Goal: Transaction & Acquisition: Purchase product/service

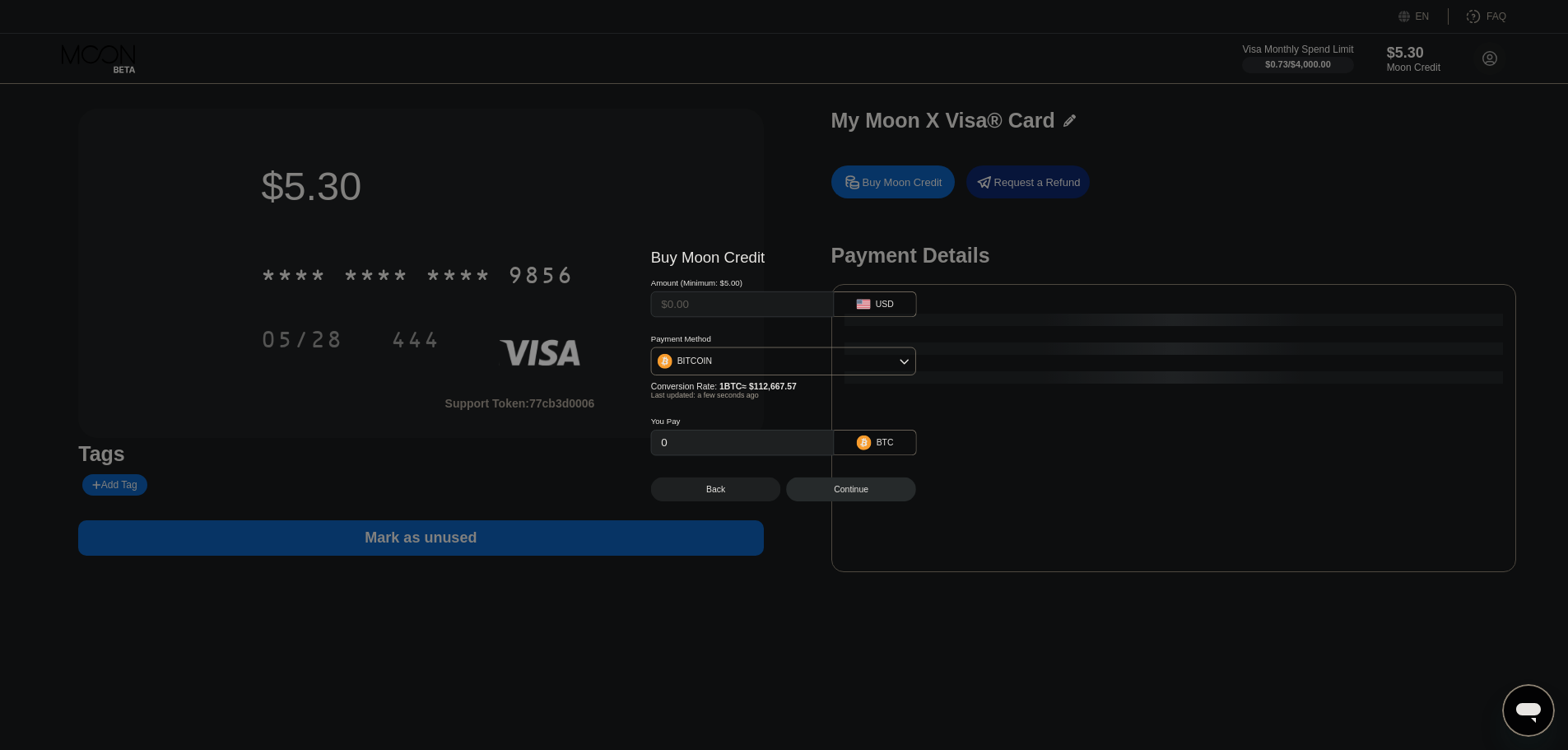
click at [1403, 51] on div at bounding box center [790, 375] width 1581 height 750
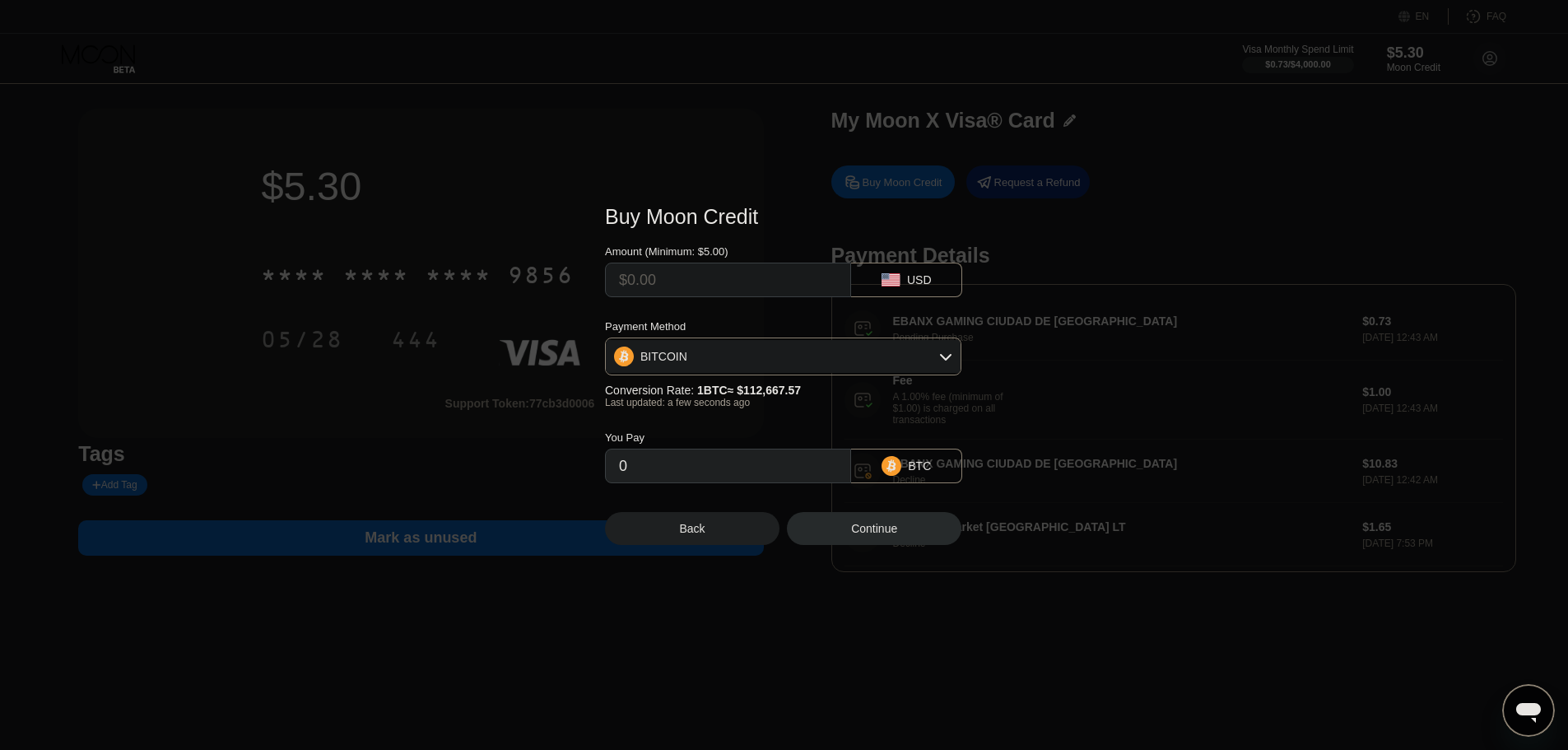
click at [704, 561] on div "Buy Moon Credit Amount (Minimum: $5.00) USD Payment Method BITCOIN Conversion R…" at bounding box center [784, 375] width 408 height 390
click at [705, 546] on div "Back" at bounding box center [692, 529] width 174 height 33
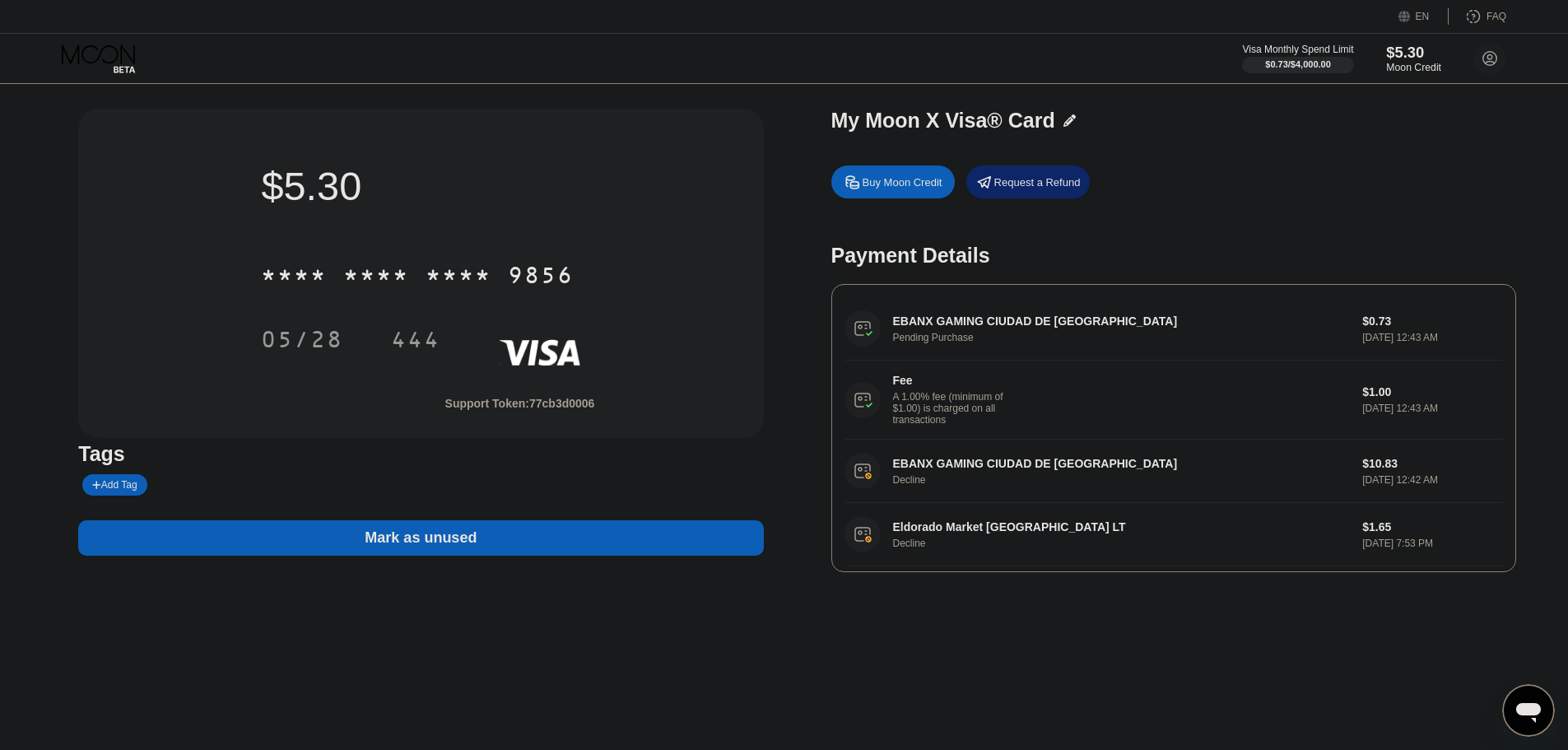
click at [1415, 47] on div "$5.30" at bounding box center [1413, 52] width 55 height 17
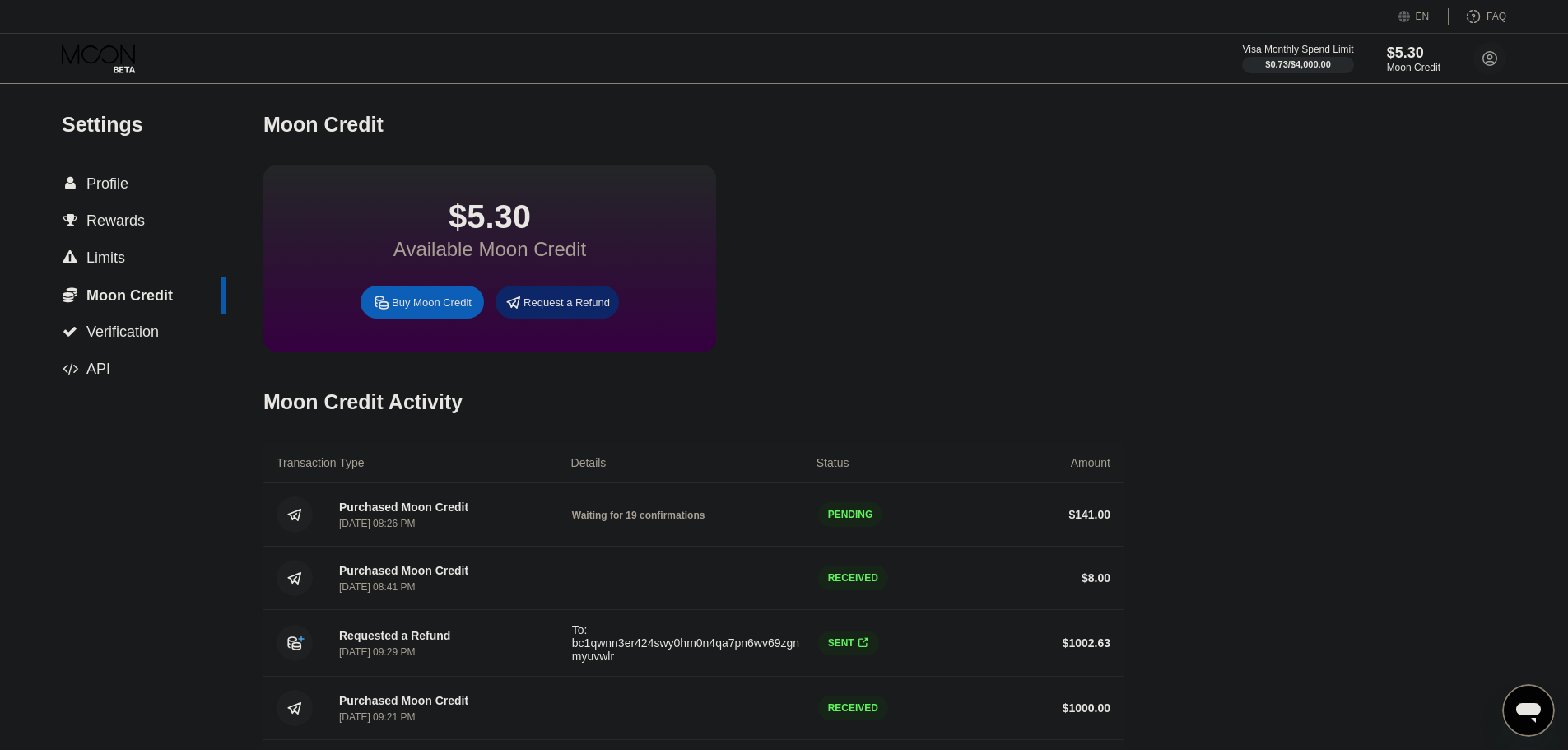
click at [1529, 701] on icon "Messaging-Fenster öffnen" at bounding box center [1528, 710] width 30 height 30
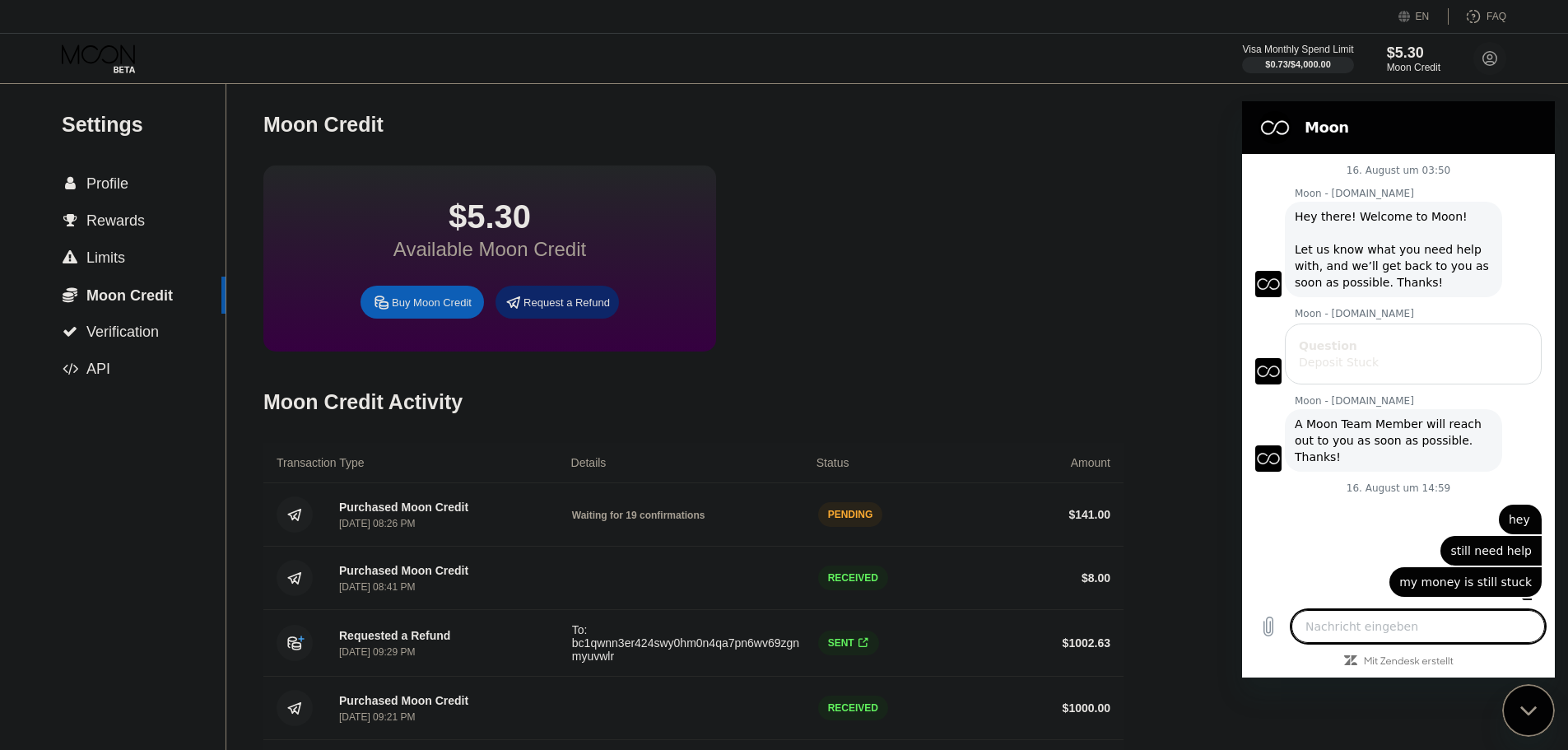
click at [1099, 371] on div "Moon Credit $5.30 Available Moon Credit Buy Moon Credit Request a Refund Moon C…" at bounding box center [693, 539] width 860 height 910
click at [1537, 707] on icon "Messaging-Fenster schließen" at bounding box center [1529, 710] width 17 height 11
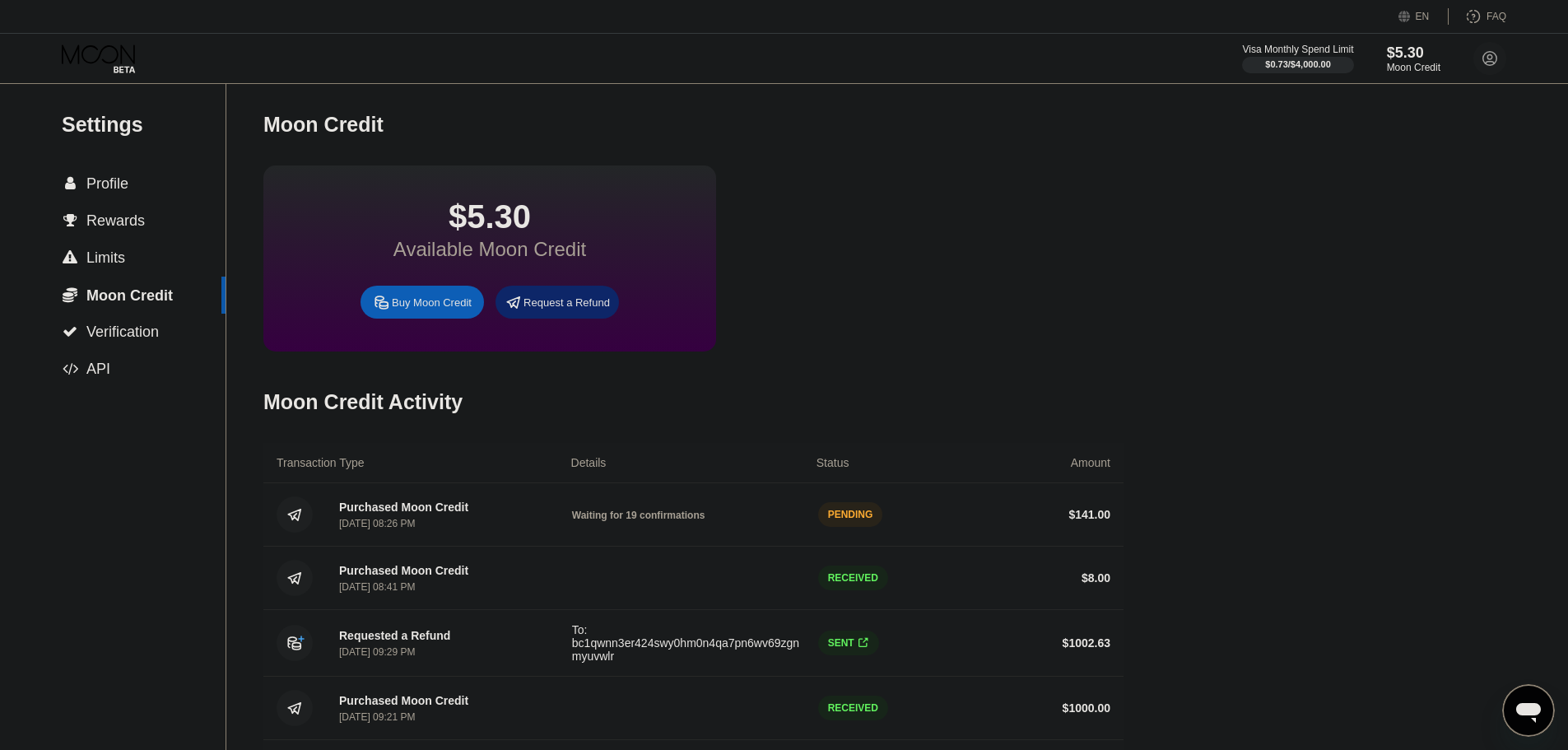
click at [1537, 707] on icon "Messaging-Fenster öffnen" at bounding box center [1529, 713] width 25 height 19
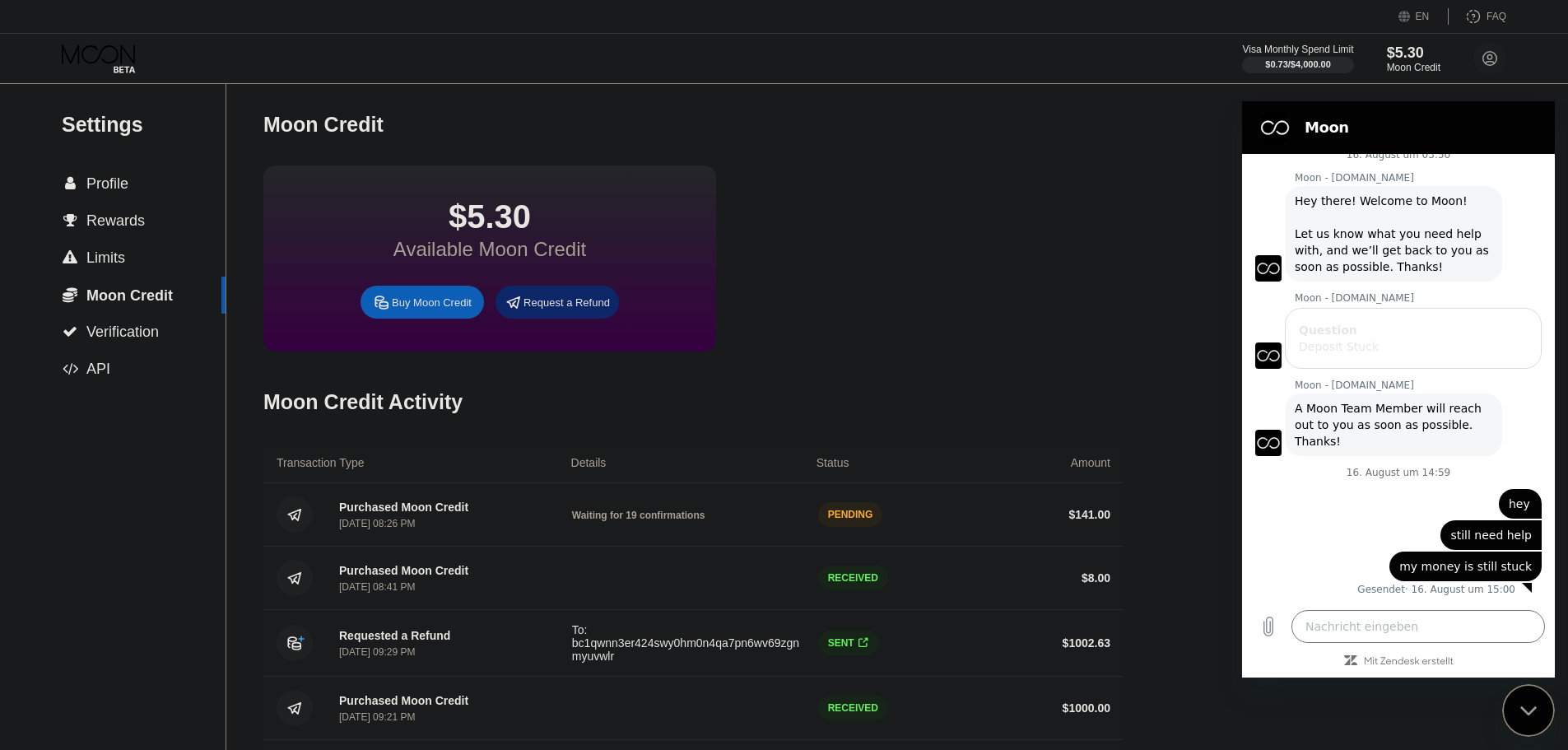
click at [1269, 138] on figure at bounding box center [1276, 128] width 33 height 33
drag, startPoint x: 1301, startPoint y: 126, endPoint x: 1359, endPoint y: 129, distance: 58.1
click at [1327, 129] on div "Moon" at bounding box center [1415, 128] width 247 height 19
drag, startPoint x: 1359, startPoint y: 129, endPoint x: 1367, endPoint y: 130, distance: 8.1
click at [1359, 129] on h2 "Moon" at bounding box center [1421, 128] width 233 height 19
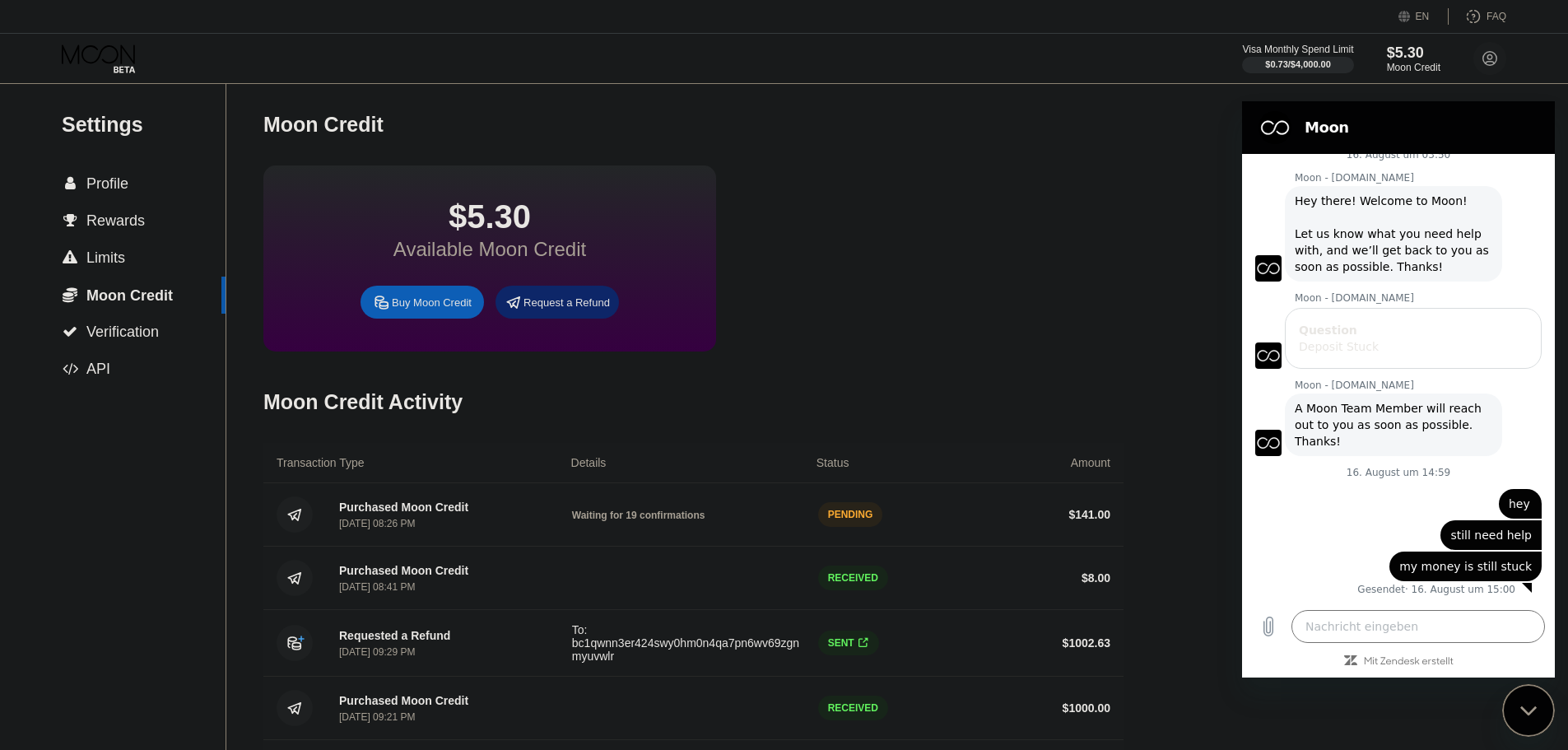
click at [1477, 68] on circle at bounding box center [1491, 58] width 33 height 33
click at [1017, 238] on div "$5.30 Available Moon Credit Buy Moon Credit Request a Refund" at bounding box center [693, 259] width 860 height 186
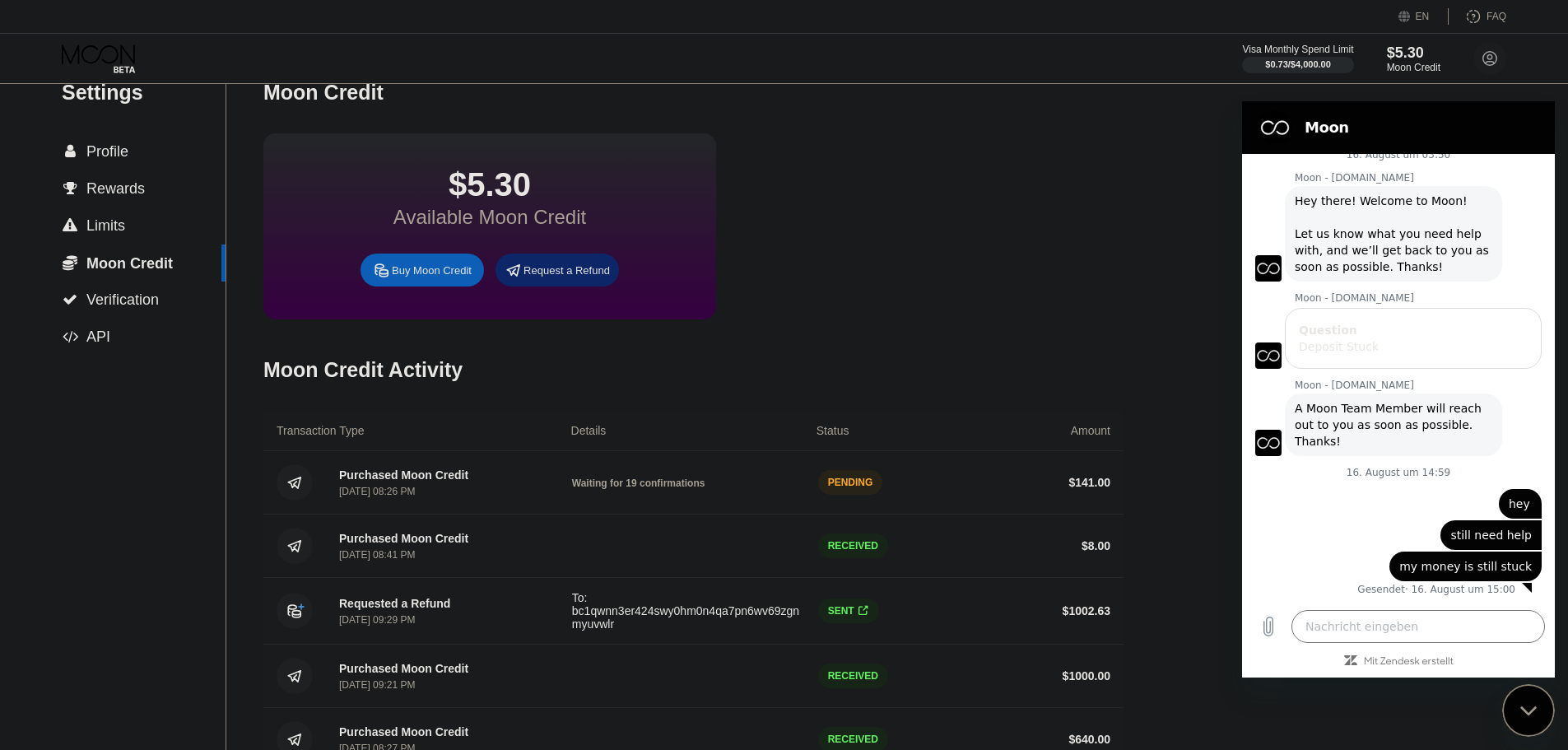
scroll to position [0, 0]
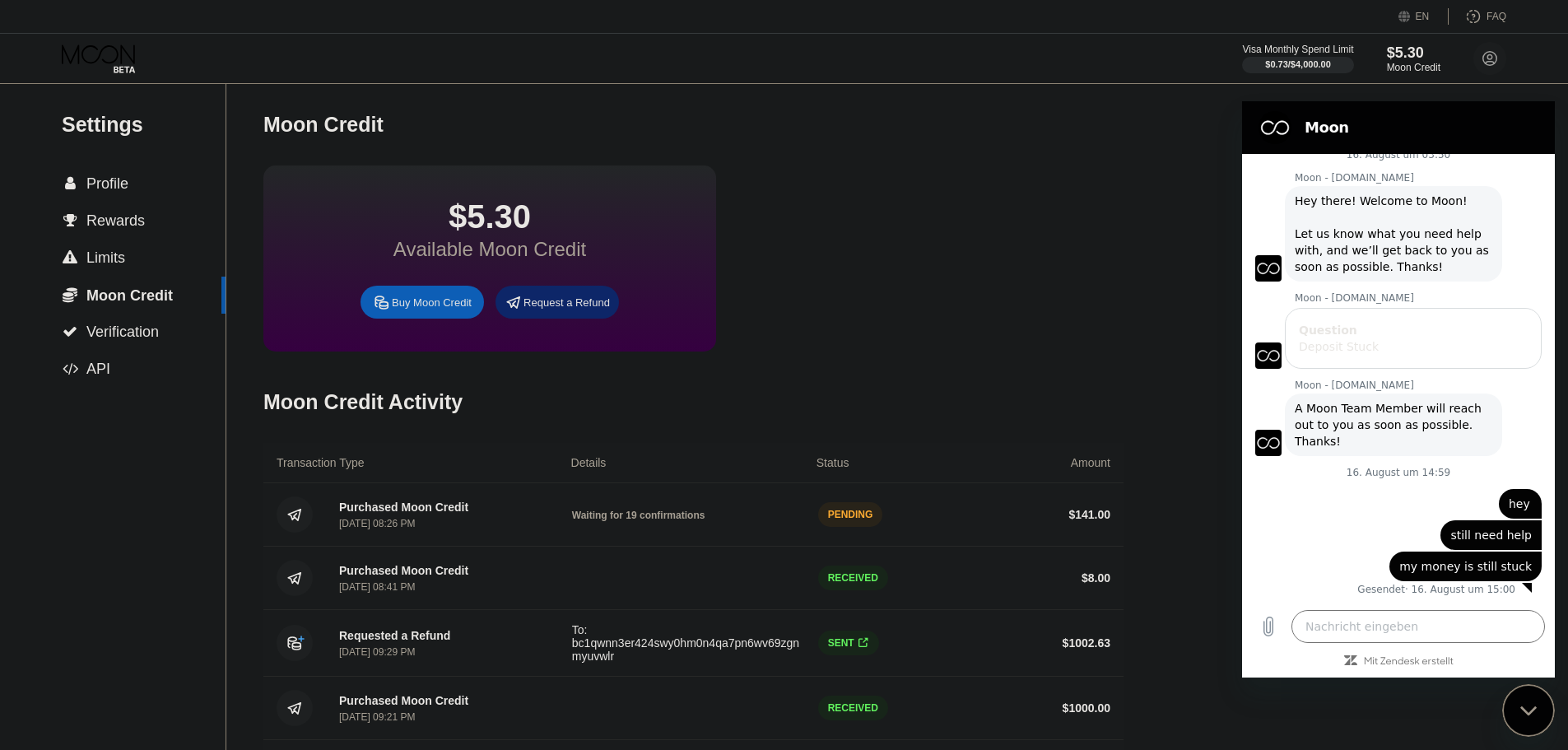
type textarea "x"
click at [607, 547] on div "Purchased Moon Credit [DATE] 08:26 PM Waiting for 19 confirmations PENDING $ 14…" at bounding box center [693, 515] width 860 height 63
click at [713, 524] on div "Purchased Moon Credit [DATE] 08:26 PM Waiting for 19 confirmations PENDING $ 14…" at bounding box center [693, 515] width 860 height 63
drag, startPoint x: 415, startPoint y: 524, endPoint x: 408, endPoint y: 520, distance: 8.1
click at [414, 514] on div "Purchased Moon Credit" at bounding box center [403, 508] width 129 height 14
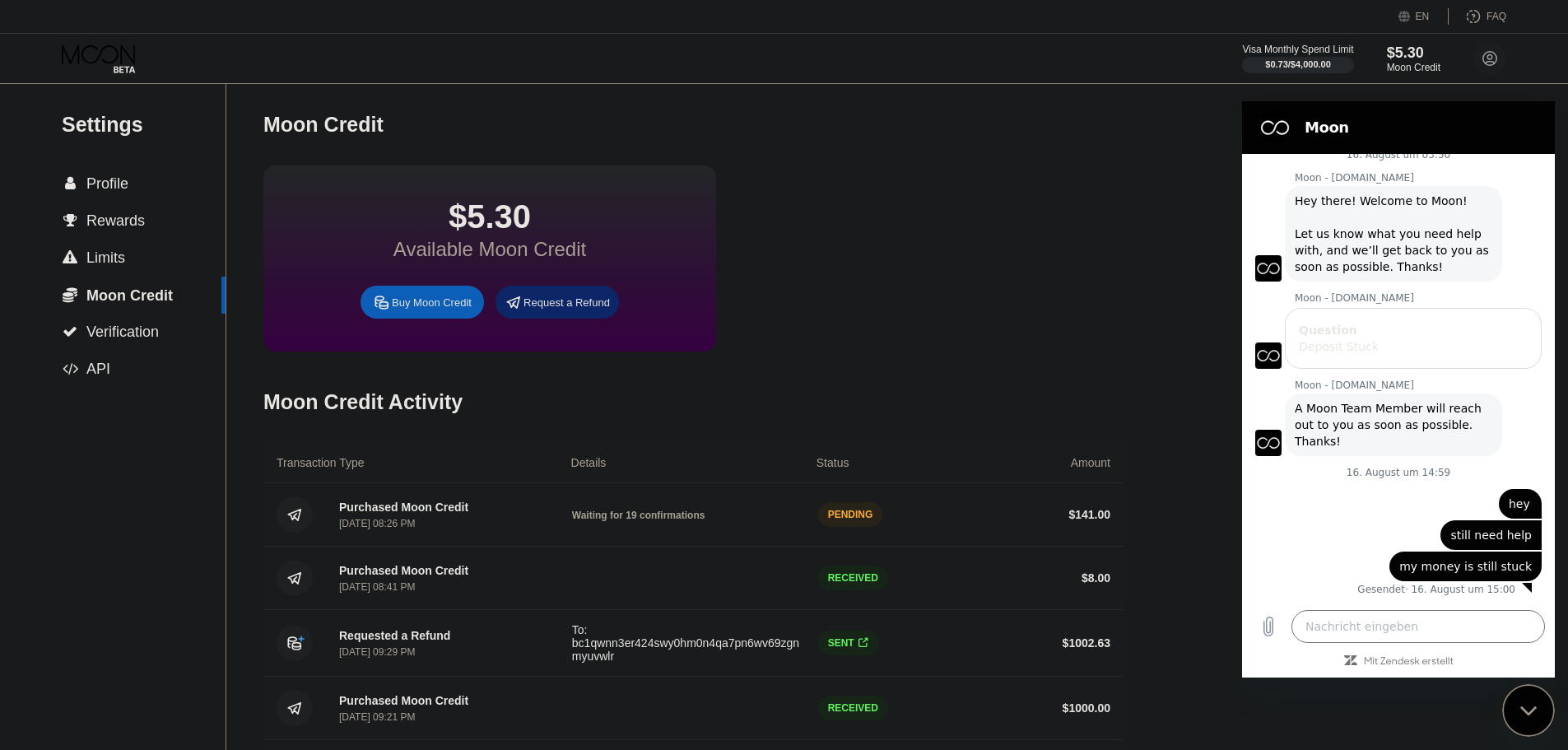
click at [1030, 162] on div "Moon Credit" at bounding box center [693, 125] width 860 height 81
click at [1398, 61] on div "$5.30" at bounding box center [1413, 52] width 55 height 17
click at [1392, 54] on div "$5.30" at bounding box center [1413, 52] width 55 height 17
click at [140, 191] on div " Profile" at bounding box center [112, 184] width 226 height 17
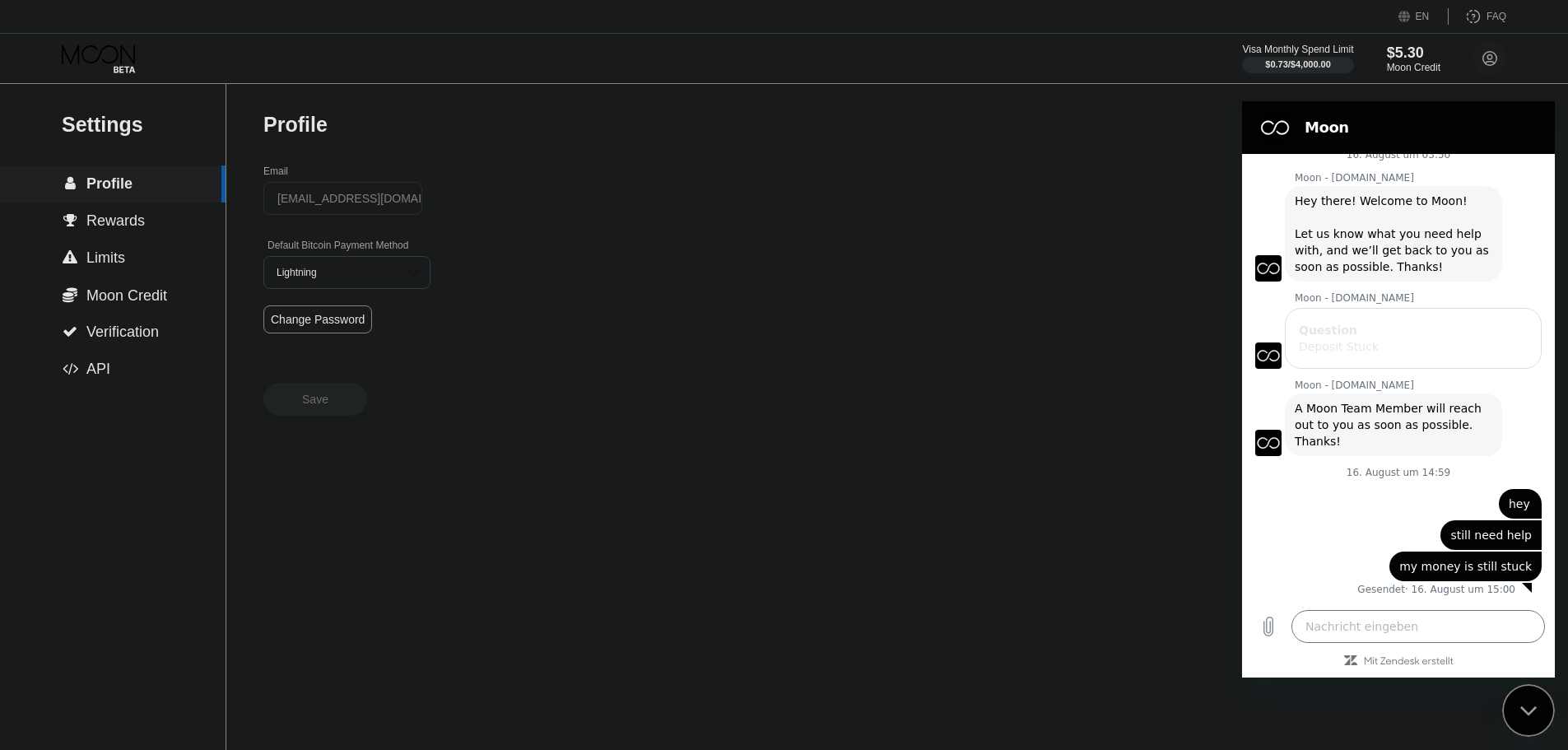
click at [140, 215] on span "Rewards" at bounding box center [115, 220] width 58 height 16
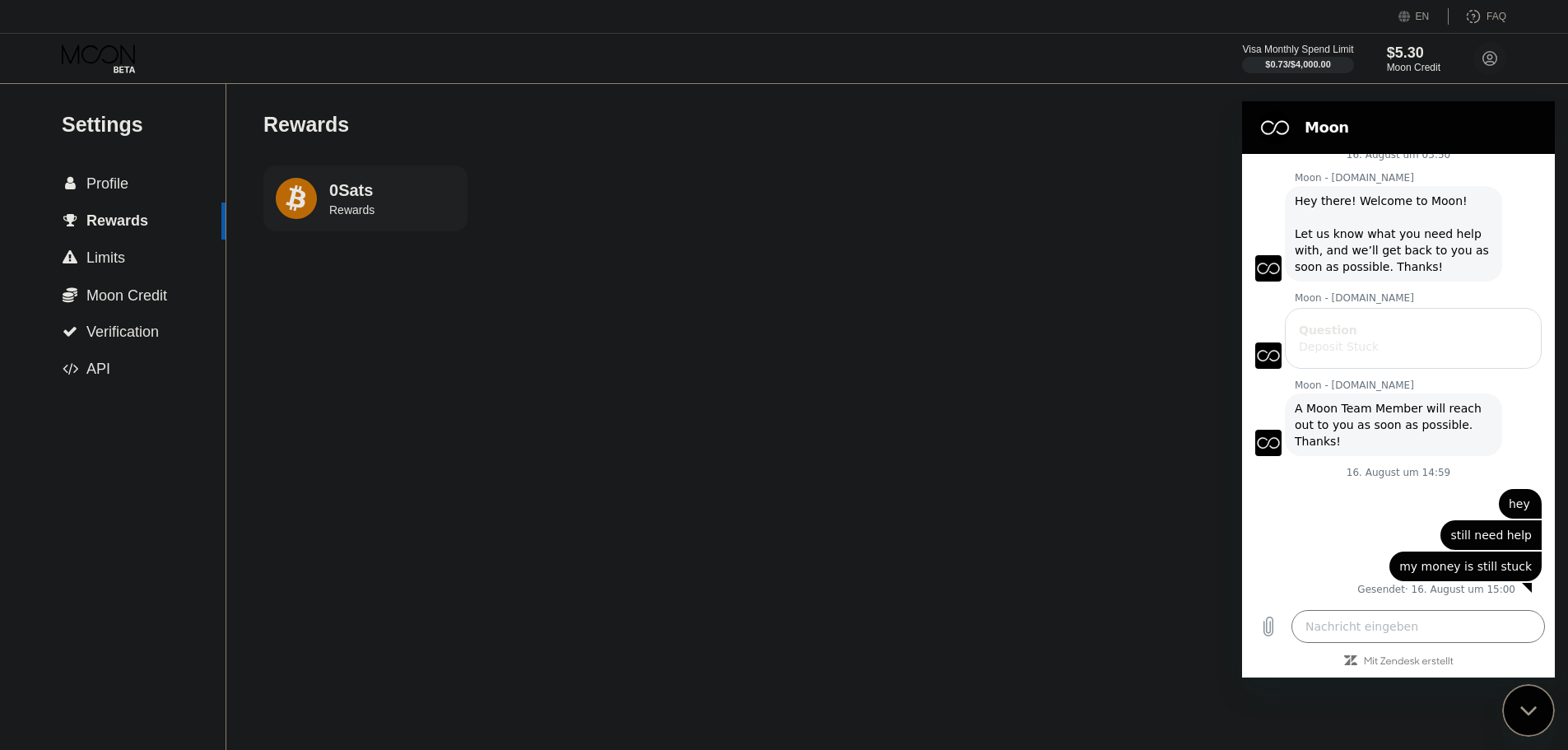
click at [154, 265] on div " Limits" at bounding box center [112, 259] width 226 height 17
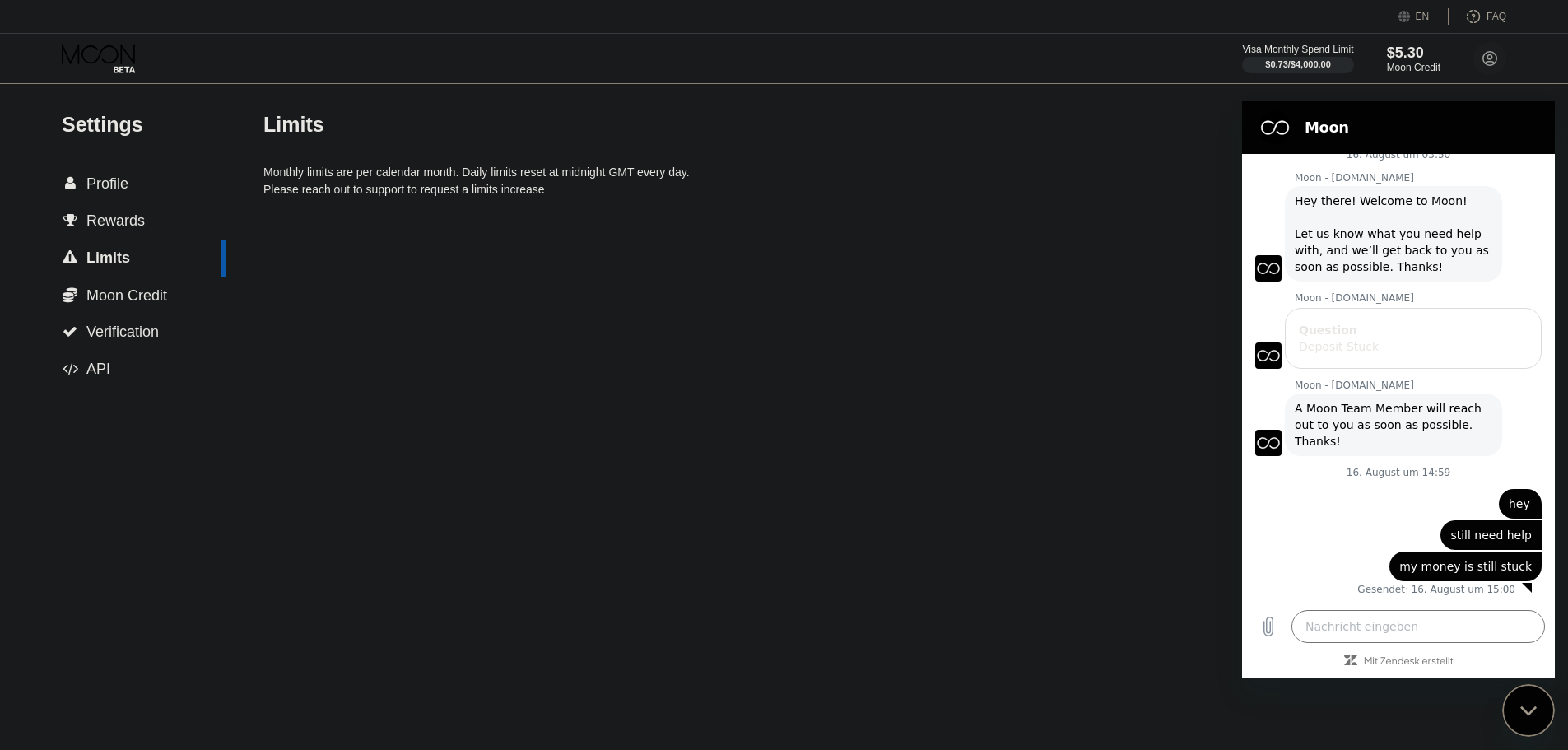
click at [154, 304] on span "Moon Credit" at bounding box center [126, 296] width 80 height 16
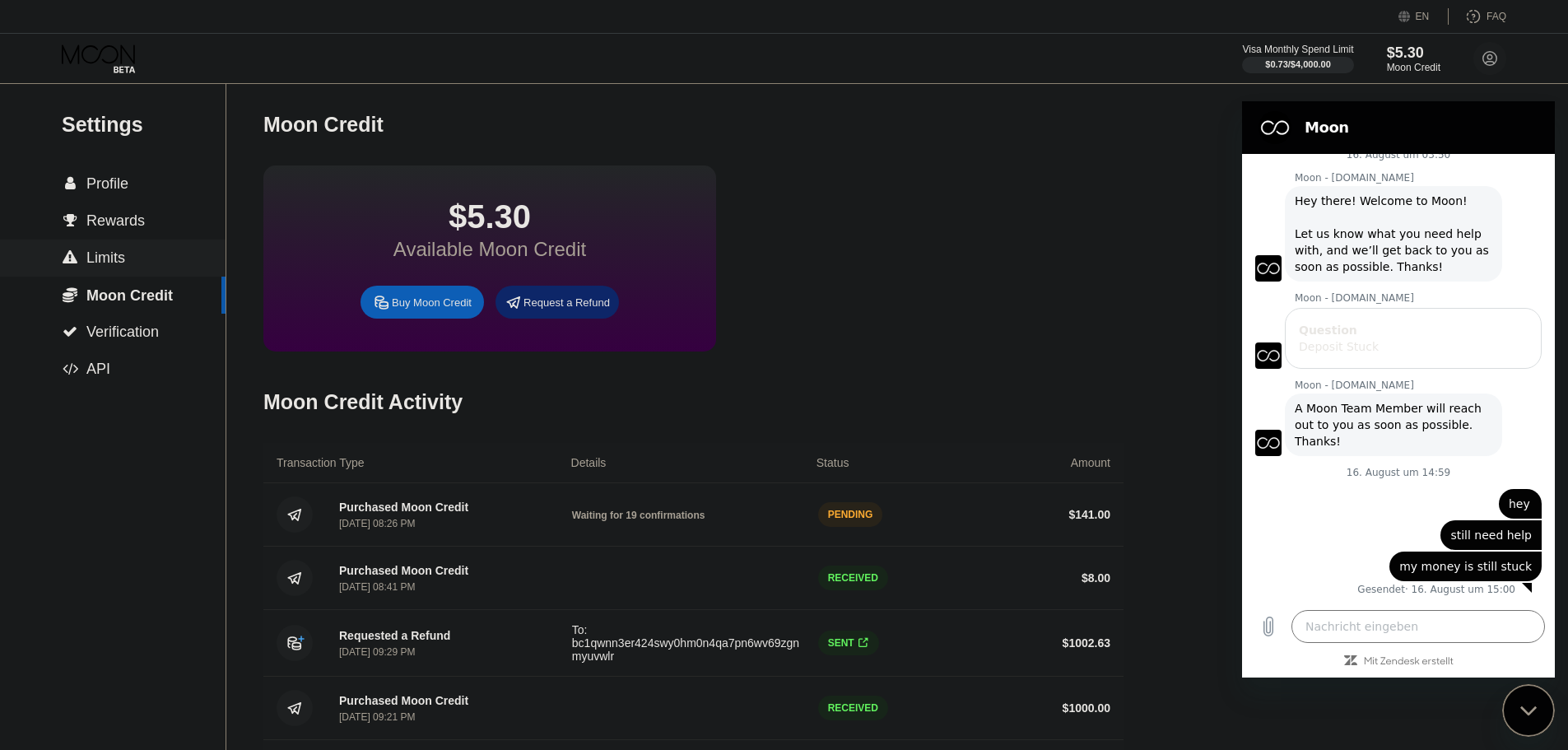
click at [146, 180] on div " Profile" at bounding box center [112, 184] width 226 height 17
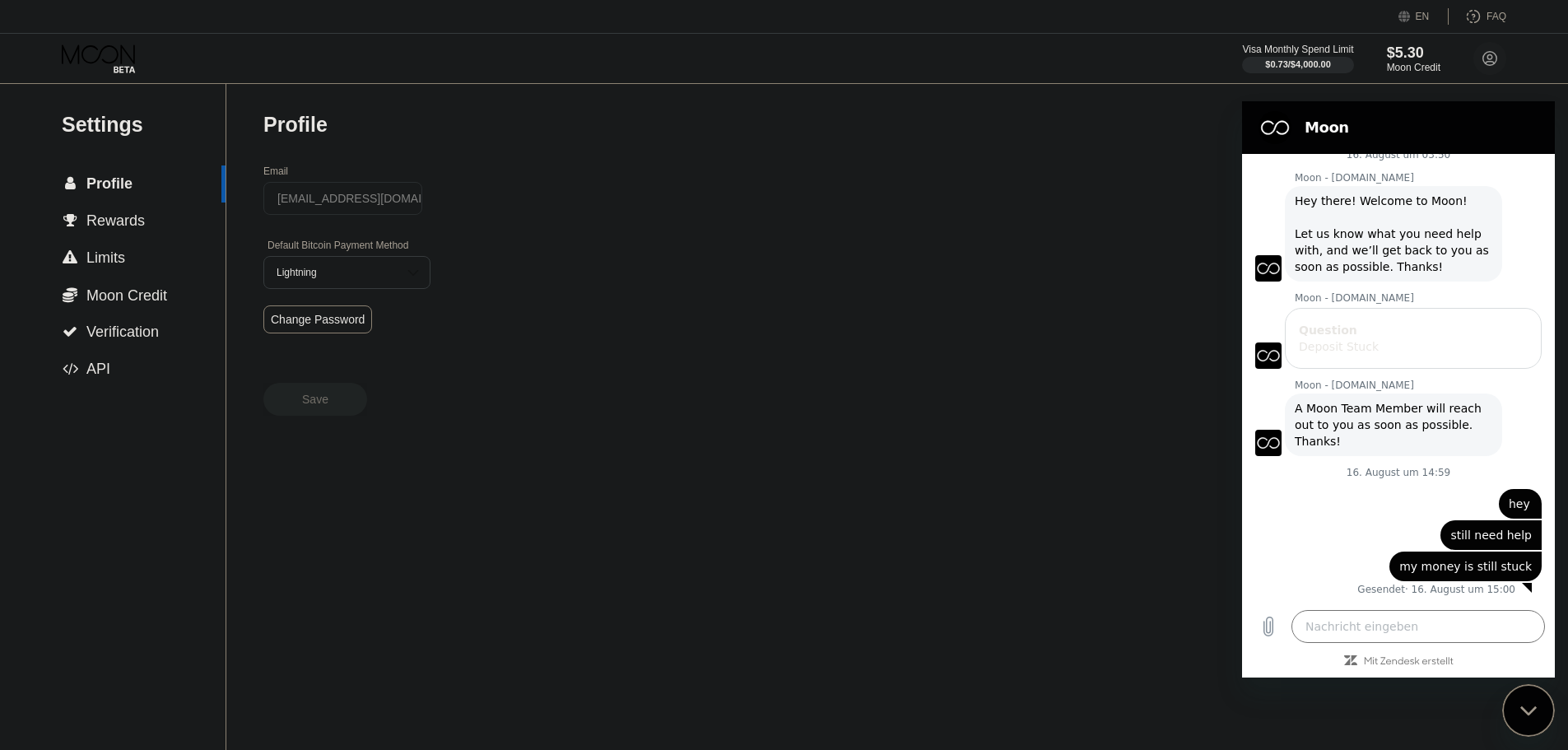
click at [139, 227] on span "Rewards" at bounding box center [115, 220] width 58 height 16
click at [160, 297] on span "Moon Credit" at bounding box center [126, 296] width 80 height 16
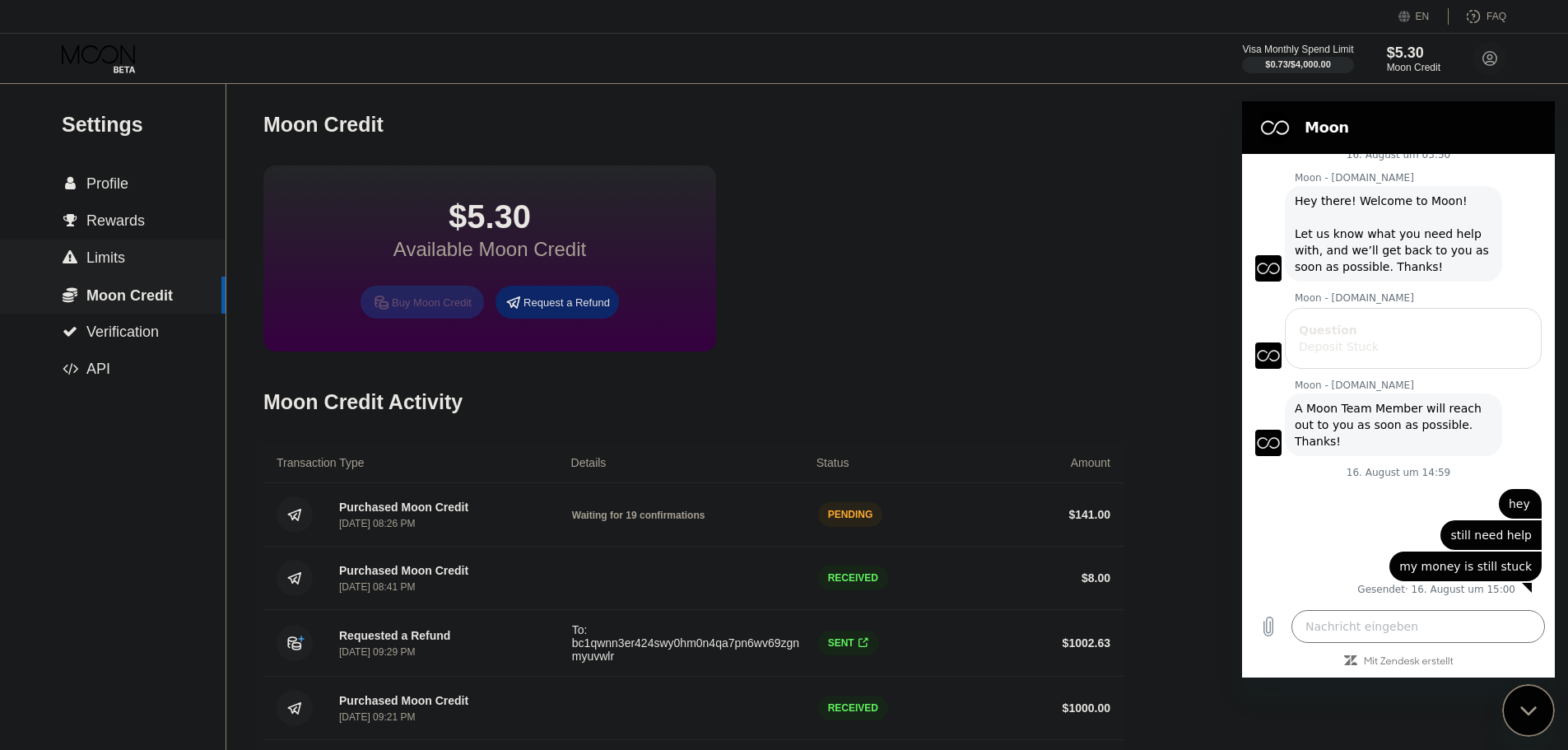
click at [451, 310] on div "Buy Moon Credit" at bounding box center [432, 302] width 79 height 14
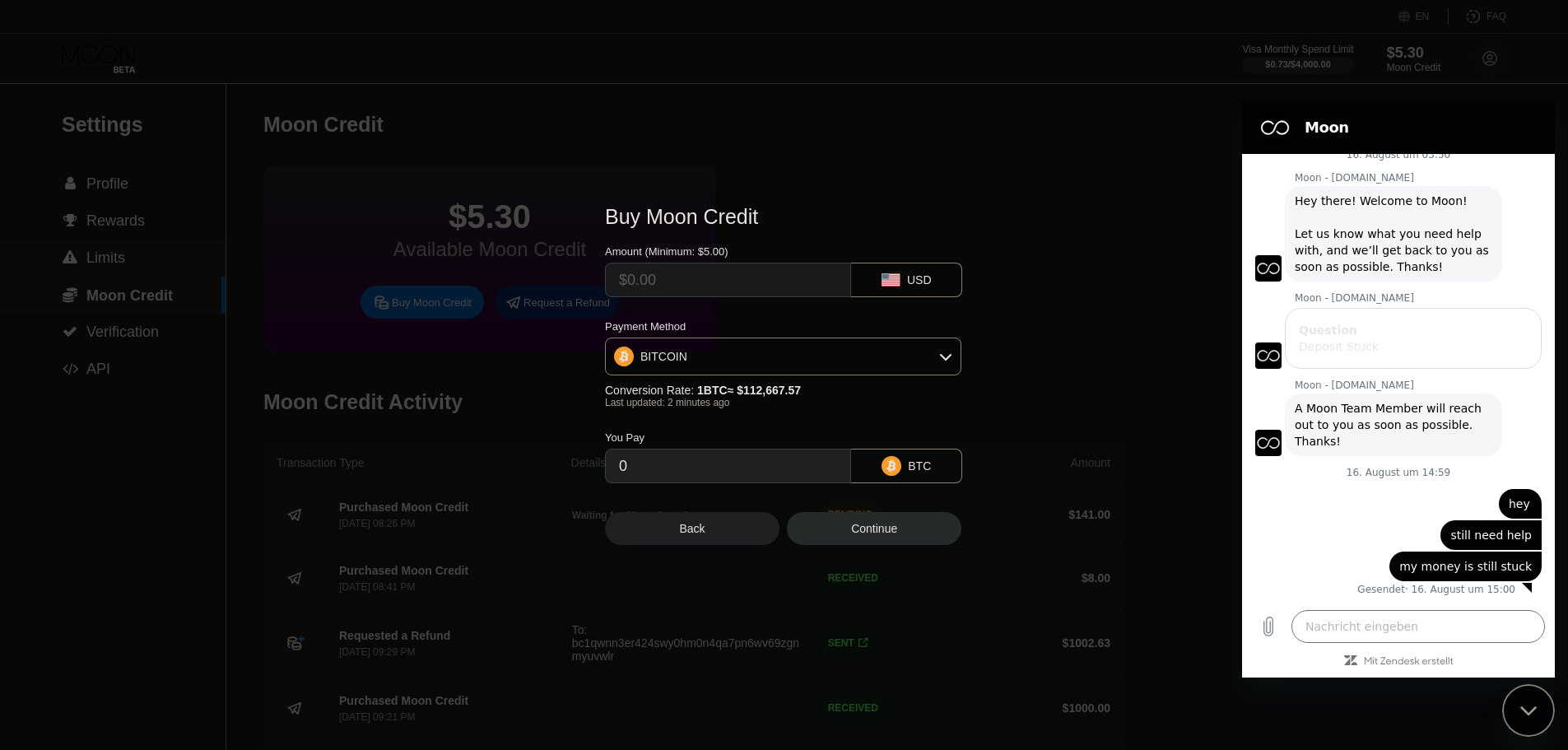
click at [836, 349] on div "BITCOIN" at bounding box center [784, 357] width 354 height 33
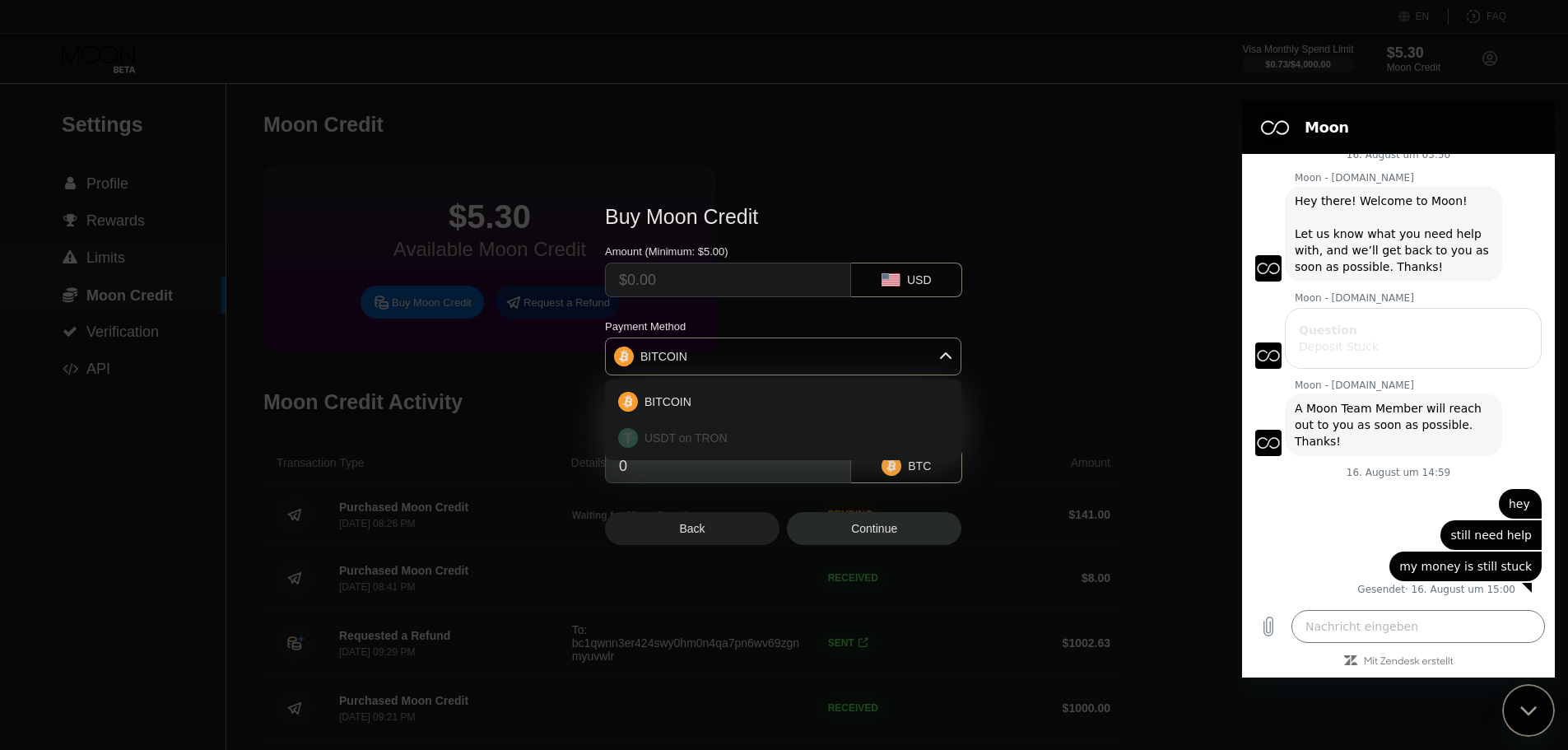
click at [737, 437] on div "USDT on TRON" at bounding box center [793, 438] width 310 height 14
type input "0.00"
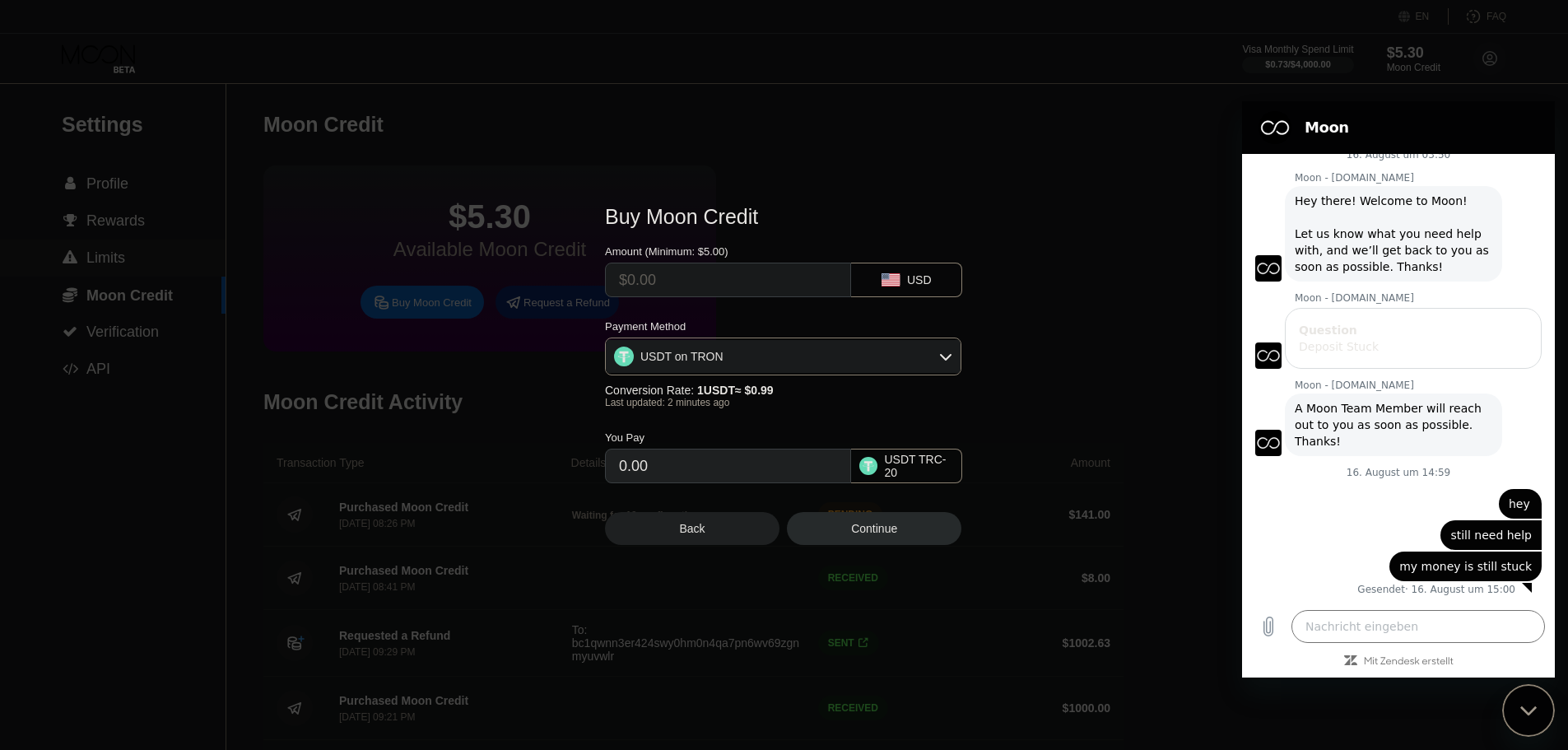
click at [711, 267] on input "text" at bounding box center [727, 280] width 218 height 33
type input "$1"
type input "1.01"
type input "$14"
type input "14.14"
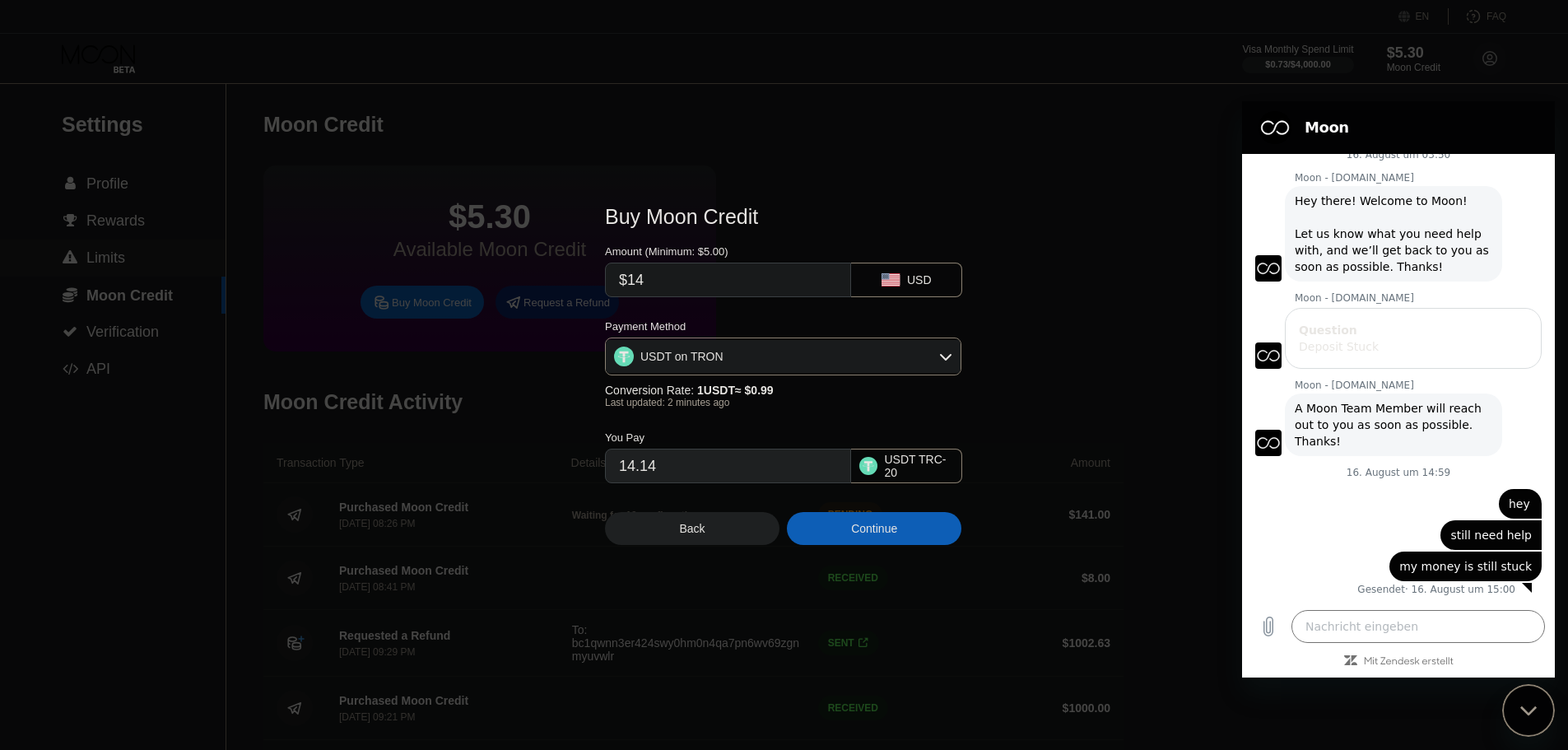
type input "$140"
type input "141.41"
type input "$14"
type input "14.14"
type input "$1"
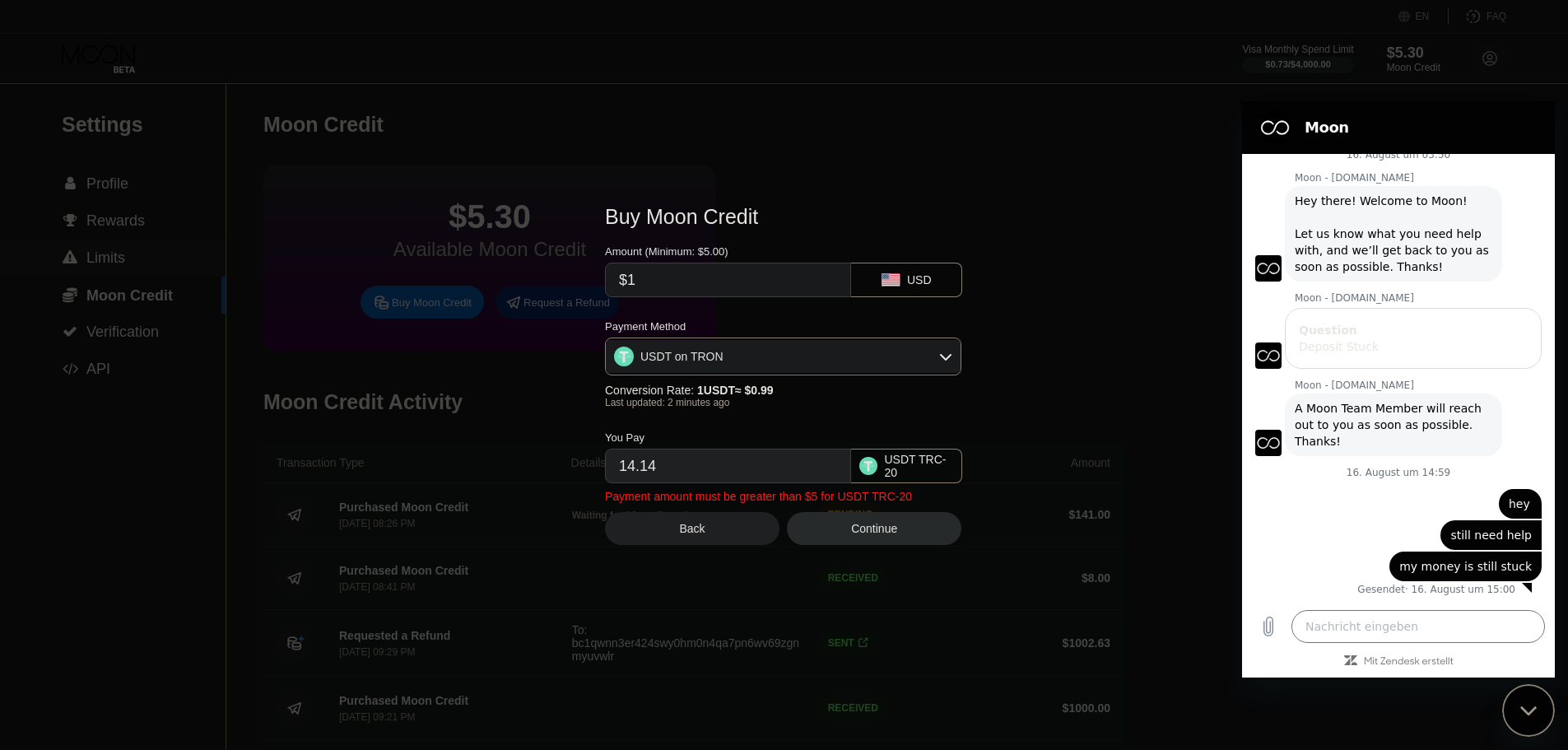
type input "1.01"
type input "$13"
type input "13.13"
type input "$135"
type input "136.36"
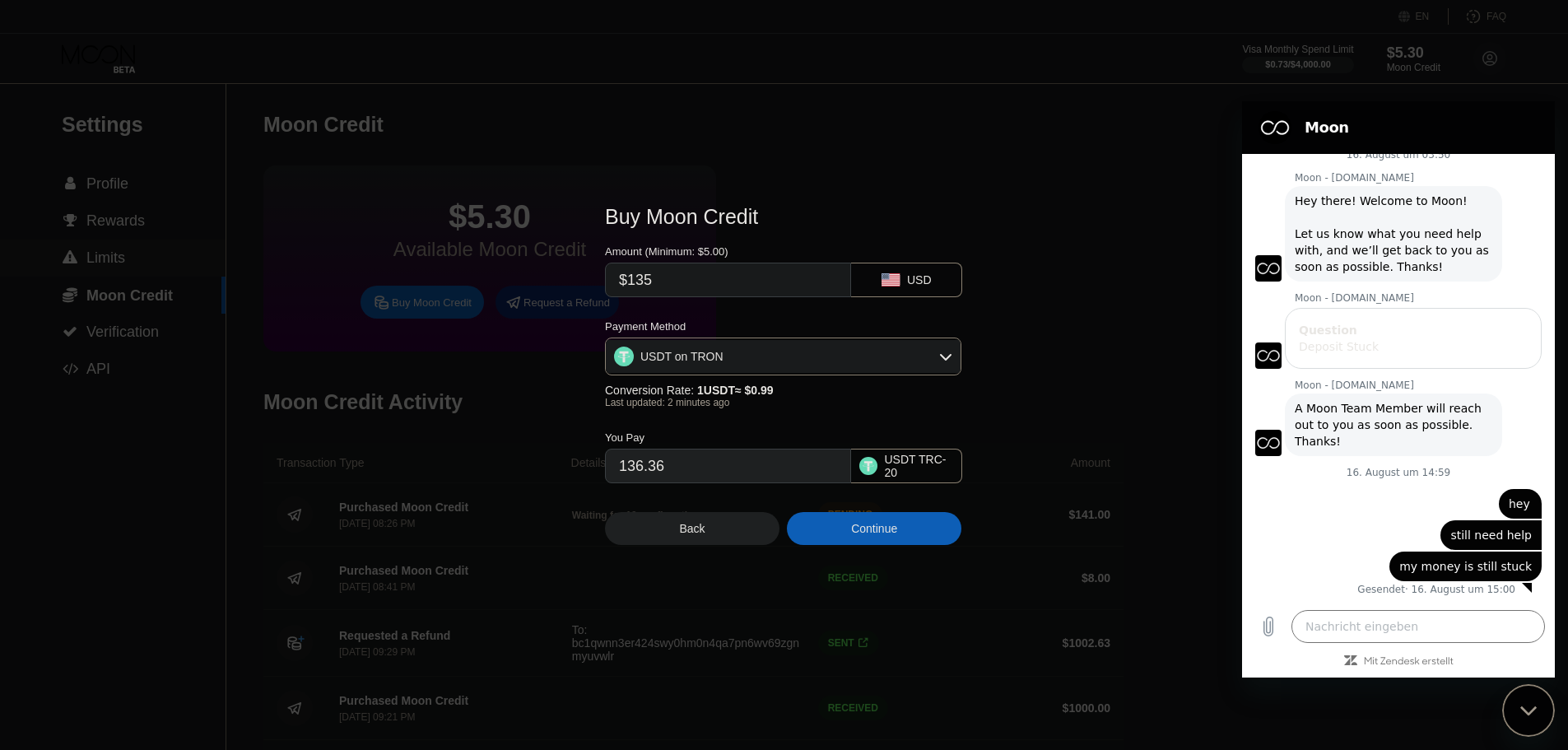
type input "$135"
click at [863, 536] on div "Continue" at bounding box center [875, 529] width 46 height 14
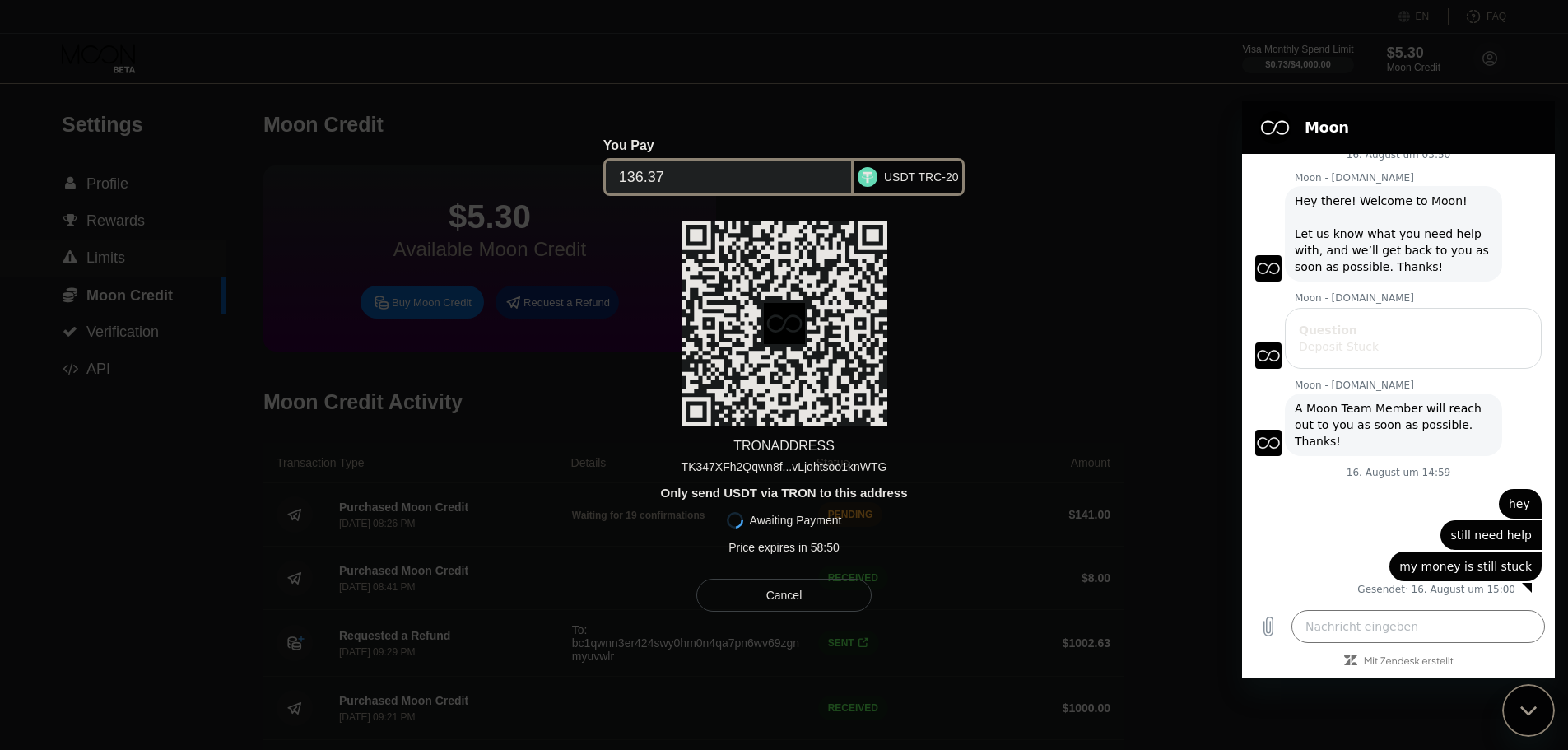
click at [783, 470] on div "TK347XFh2Qqwn8f...vLjohtsoo1knWTG" at bounding box center [784, 467] width 206 height 14
click at [722, 178] on input "136.37" at bounding box center [728, 177] width 220 height 33
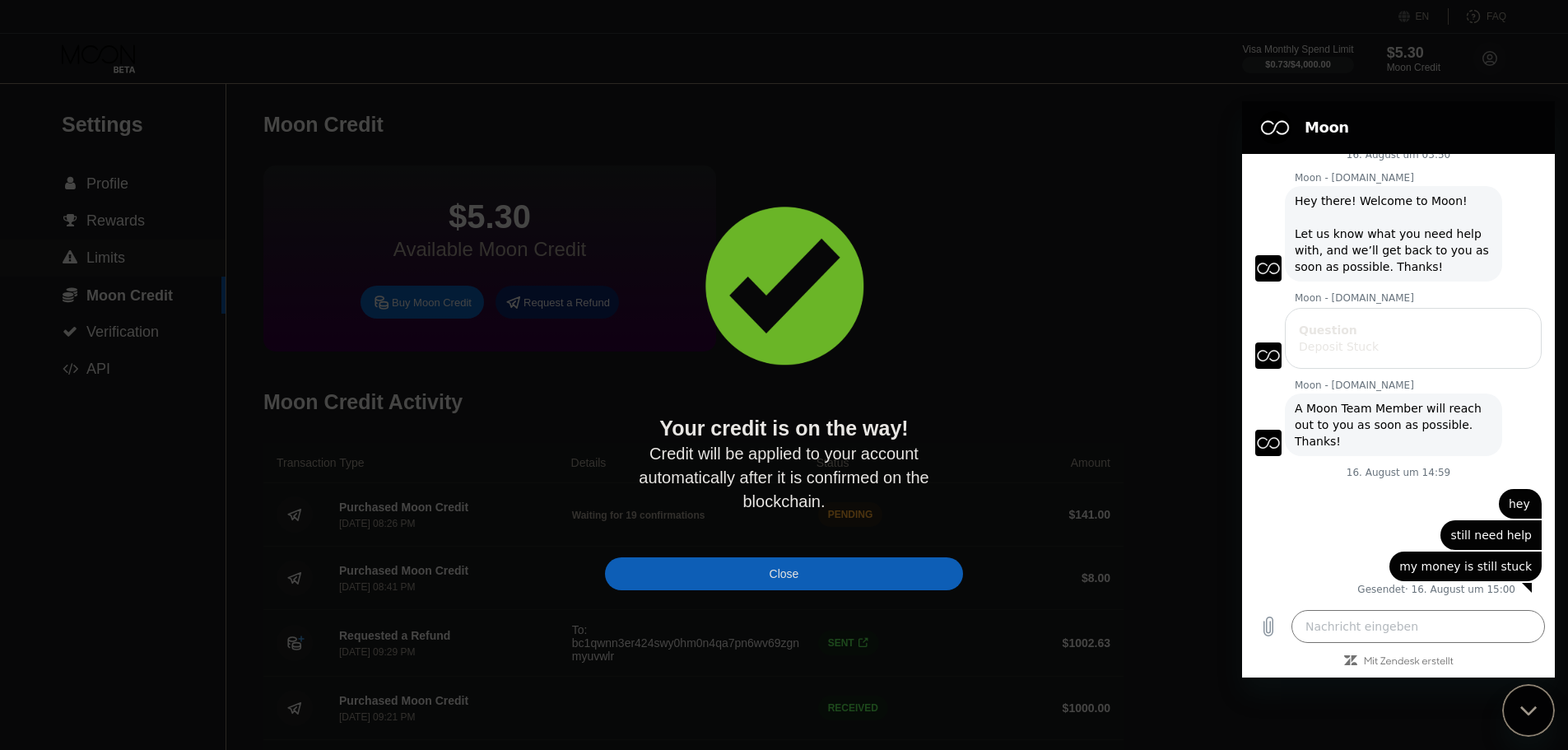
type textarea "x"
